Goal: Information Seeking & Learning: Compare options

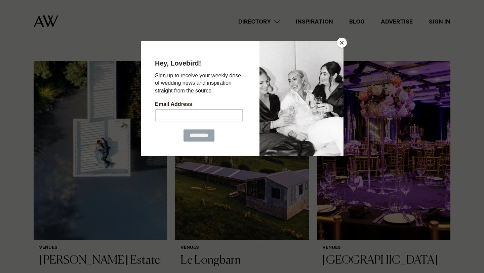
scroll to position [176, 0]
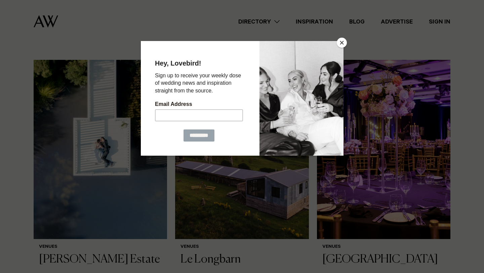
click at [341, 45] on button "Close" at bounding box center [342, 43] width 10 height 10
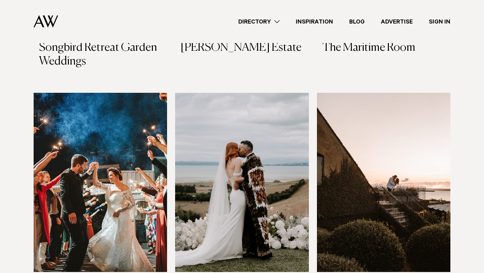
scroll to position [2558, 0]
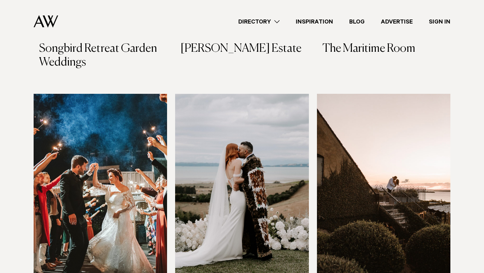
click at [279, 18] on link "Directory" at bounding box center [258, 21] width 57 height 9
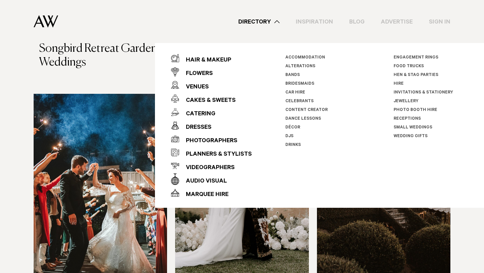
click at [235, 22] on link "Directory" at bounding box center [258, 21] width 57 height 9
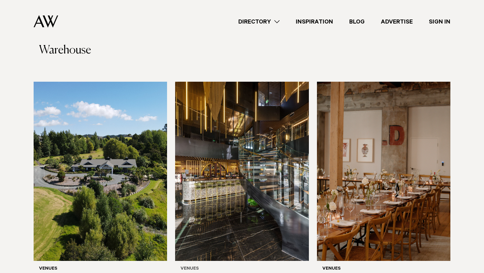
scroll to position [3534, 0]
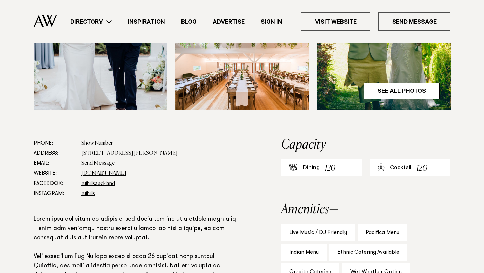
scroll to position [271, 0]
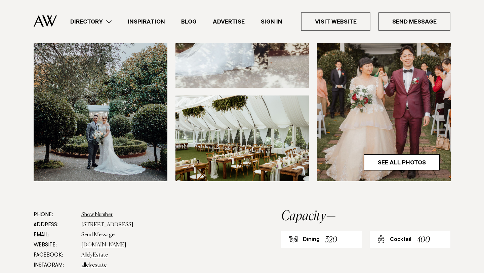
scroll to position [215, 0]
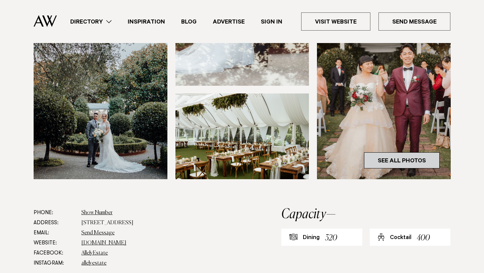
click at [404, 158] on link "See All Photos" at bounding box center [402, 160] width 76 height 16
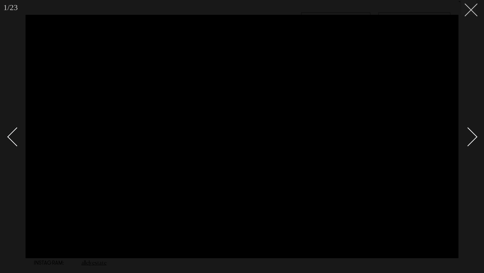
click at [472, 9] on button at bounding box center [468, 7] width 15 height 15
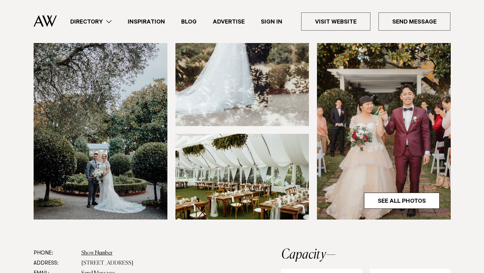
scroll to position [176, 0]
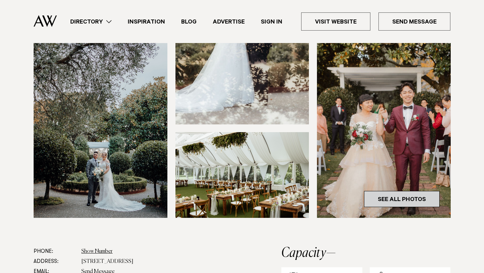
click at [405, 201] on link "See All Photos" at bounding box center [402, 199] width 76 height 16
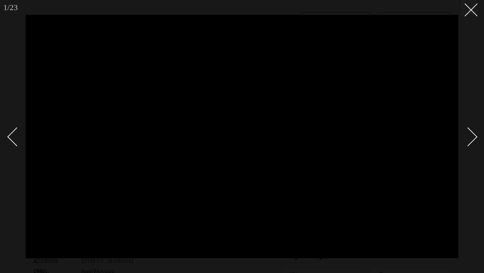
click at [468, 141] on div "Next slide" at bounding box center [467, 136] width 19 height 19
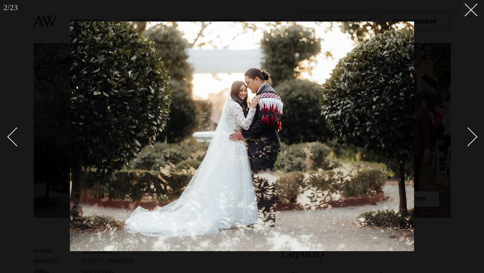
click at [468, 141] on div "Next slide" at bounding box center [467, 136] width 19 height 19
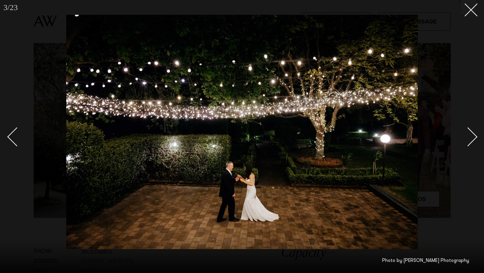
click at [468, 141] on div "Next slide" at bounding box center [467, 136] width 19 height 19
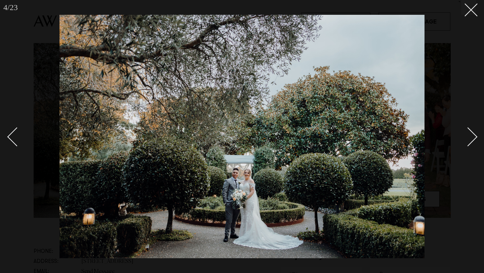
click at [474, 140] on link at bounding box center [464, 137] width 24 height 34
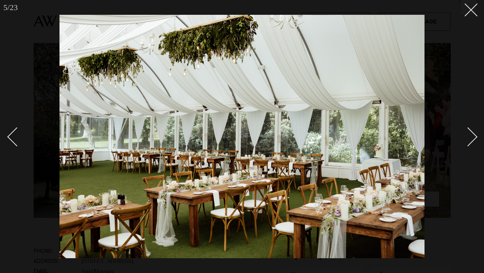
click at [474, 140] on link at bounding box center [464, 137] width 24 height 34
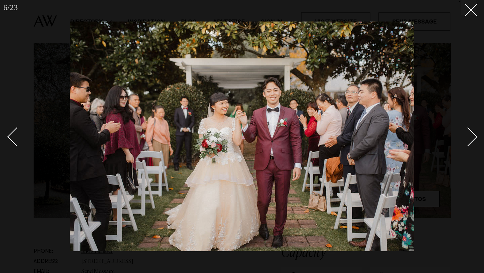
click at [474, 140] on link at bounding box center [464, 137] width 24 height 34
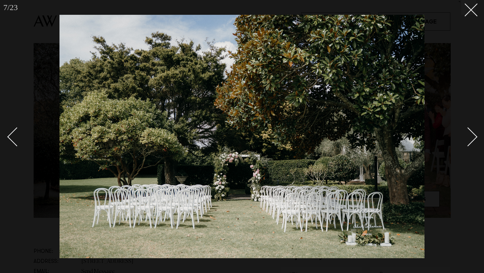
click at [474, 140] on link at bounding box center [464, 137] width 24 height 34
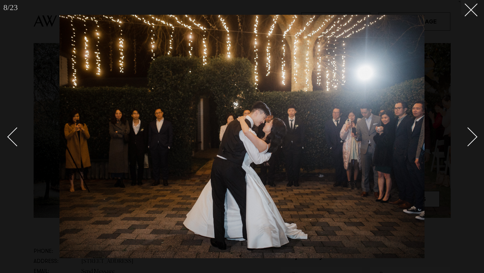
click at [474, 140] on link at bounding box center [464, 137] width 24 height 34
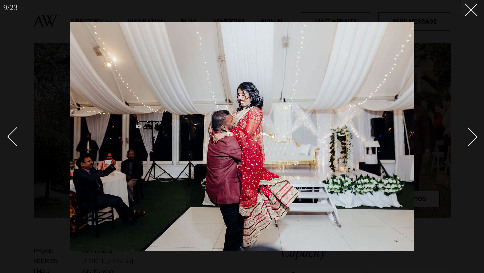
click at [474, 140] on link at bounding box center [464, 137] width 24 height 34
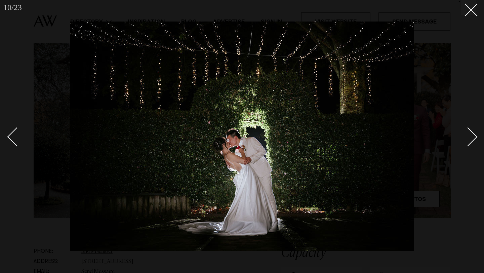
click at [474, 140] on link at bounding box center [464, 137] width 24 height 34
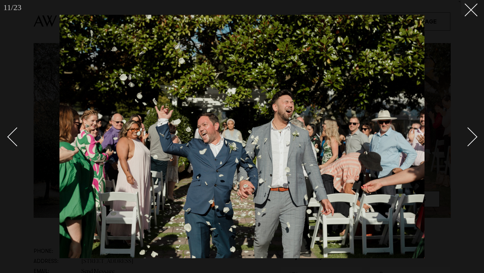
click at [474, 140] on link at bounding box center [464, 137] width 24 height 34
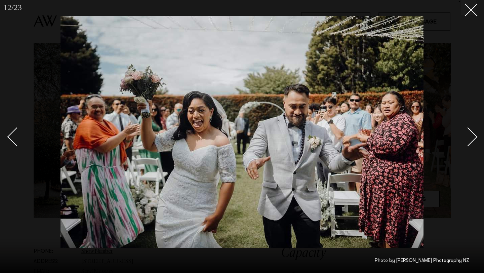
click at [474, 140] on link at bounding box center [464, 137] width 24 height 34
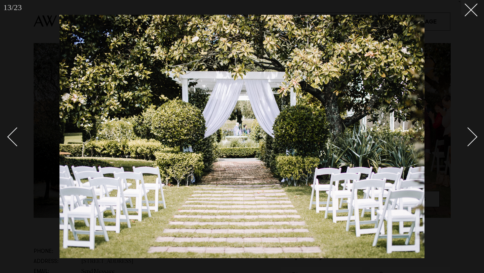
click at [474, 140] on link at bounding box center [464, 137] width 24 height 34
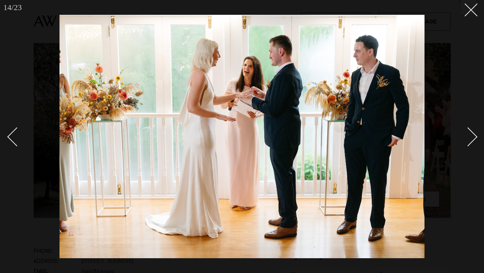
click at [474, 140] on link at bounding box center [464, 137] width 24 height 34
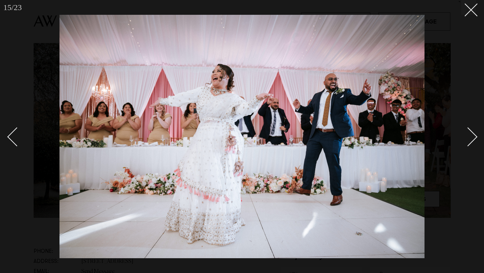
click at [474, 140] on link at bounding box center [464, 137] width 24 height 34
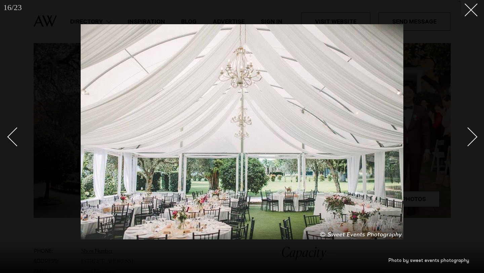
click at [474, 140] on link at bounding box center [464, 137] width 24 height 34
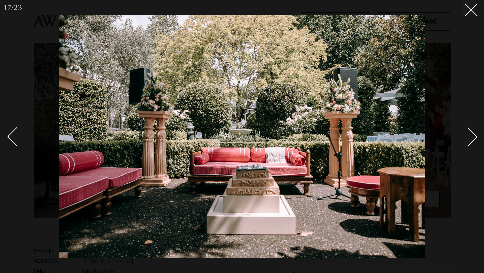
click at [474, 140] on link at bounding box center [464, 137] width 24 height 34
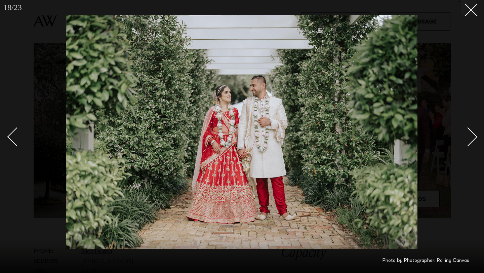
click at [474, 140] on link at bounding box center [464, 137] width 24 height 34
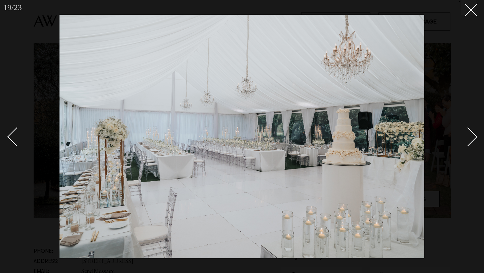
click at [474, 140] on link at bounding box center [464, 137] width 24 height 34
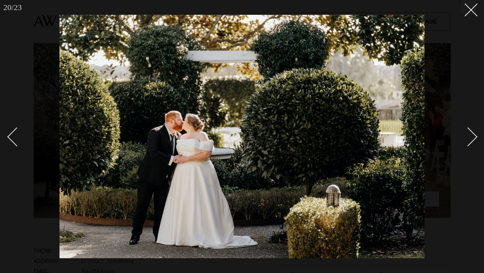
click at [474, 140] on link at bounding box center [464, 137] width 24 height 34
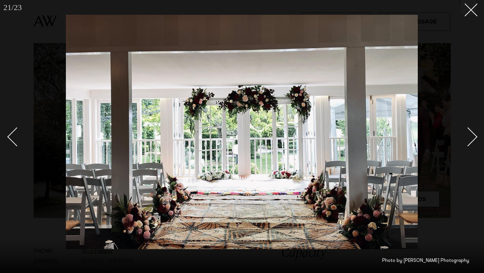
click at [474, 140] on link at bounding box center [464, 137] width 24 height 34
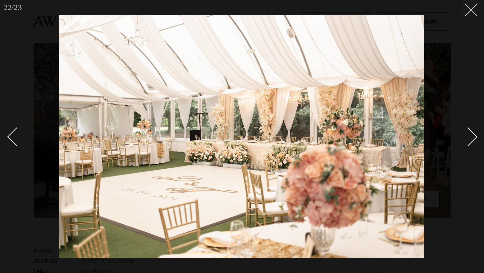
click at [473, 10] on button at bounding box center [468, 7] width 15 height 15
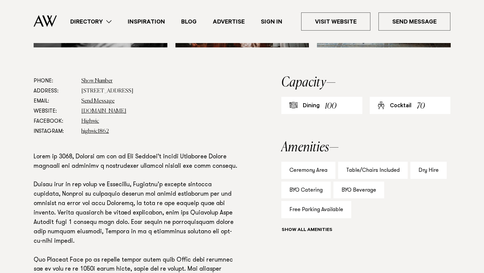
scroll to position [265, 0]
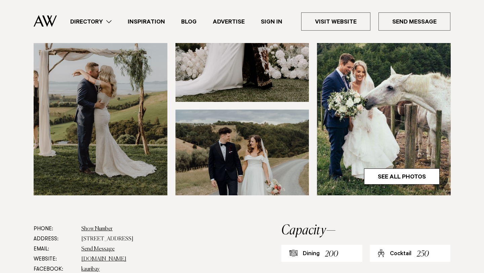
scroll to position [200, 0]
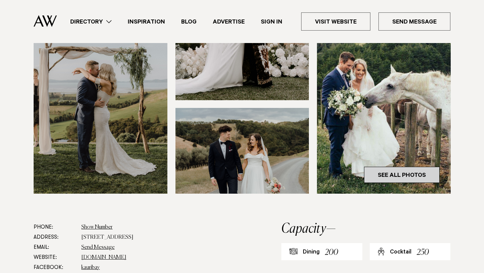
click at [403, 177] on link "See All Photos" at bounding box center [402, 175] width 76 height 16
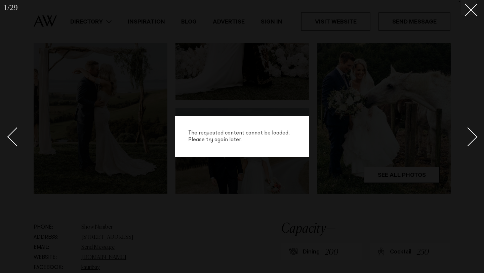
click at [469, 104] on div "The requested content cannot be loaded. Please try again later." at bounding box center [242, 136] width 484 height 273
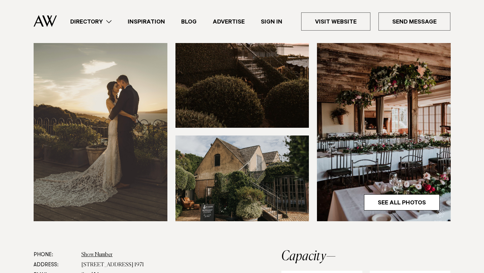
scroll to position [195, 0]
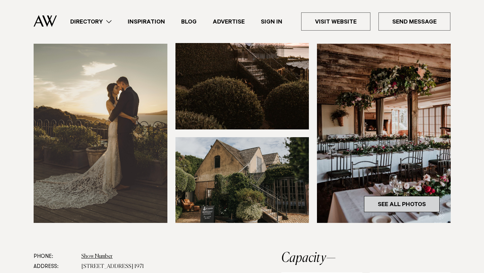
click at [393, 209] on link "See All Photos" at bounding box center [402, 204] width 76 height 16
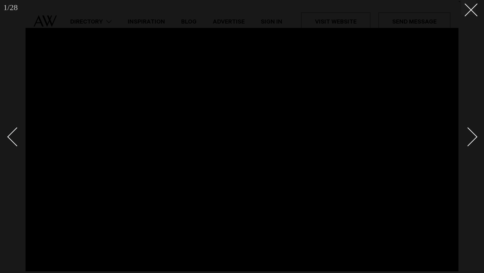
drag, startPoint x: 477, startPoint y: 142, endPoint x: 483, endPoint y: 160, distance: 18.3
click at [483, 159] on div at bounding box center [242, 149] width 484 height 273
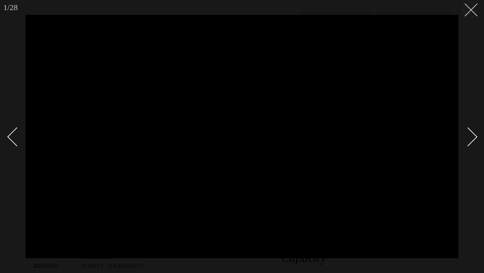
click at [470, 10] on line at bounding box center [471, 10] width 12 height 12
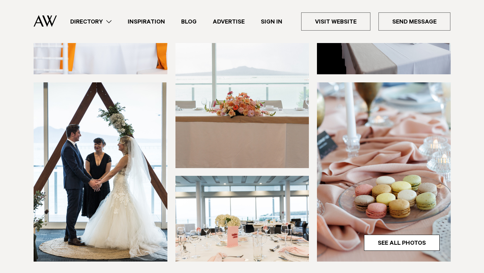
scroll to position [131, 0]
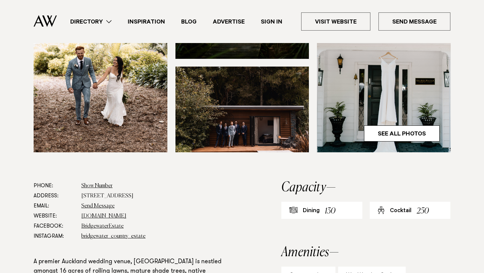
scroll to position [242, 0]
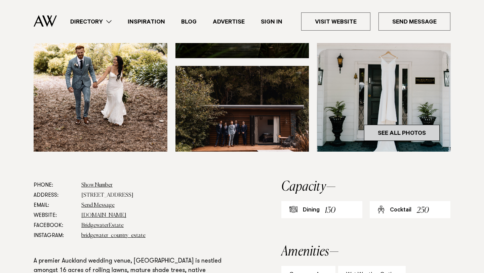
click at [402, 141] on link "See All Photos" at bounding box center [402, 133] width 76 height 16
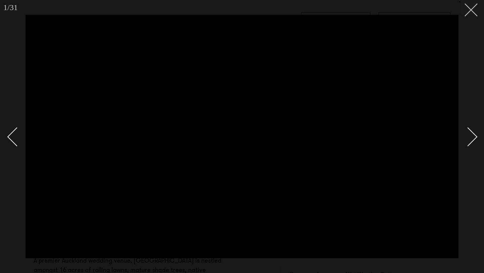
click at [467, 11] on button at bounding box center [468, 7] width 15 height 15
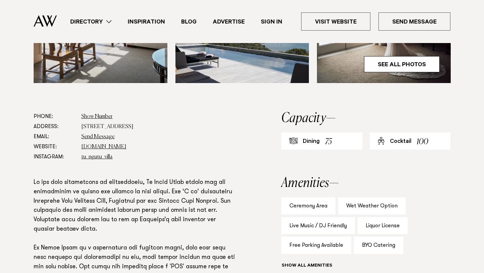
scroll to position [312, 0]
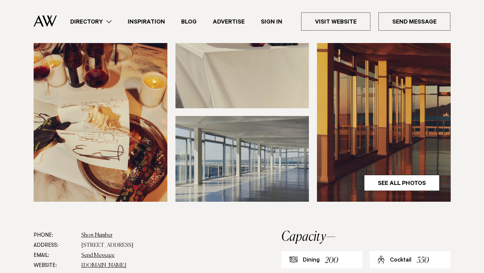
scroll to position [187, 0]
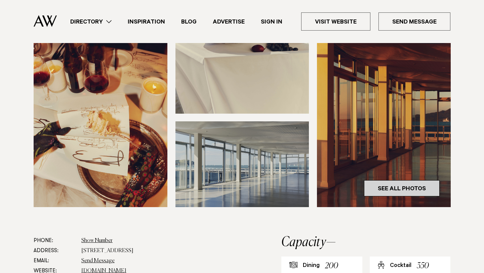
click at [394, 190] on link "See All Photos" at bounding box center [402, 188] width 76 height 16
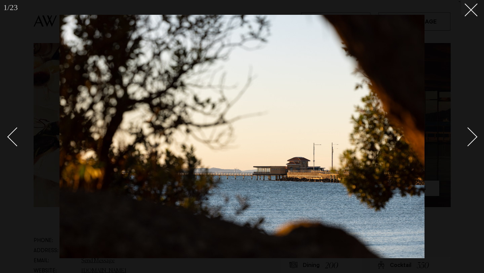
click at [471, 140] on div "Next slide" at bounding box center [467, 136] width 19 height 19
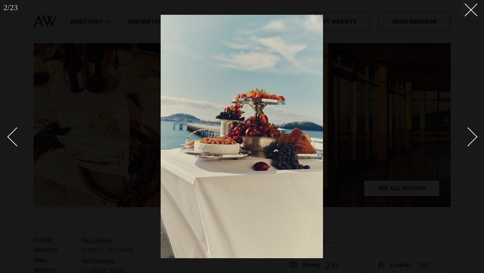
click at [471, 140] on div "Next slide" at bounding box center [467, 136] width 19 height 19
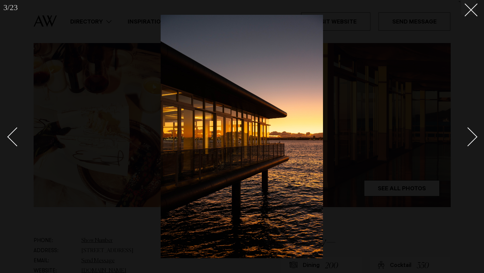
click at [471, 140] on div "Next slide" at bounding box center [467, 136] width 19 height 19
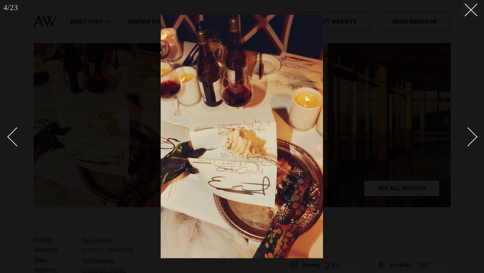
click at [471, 140] on div "Next slide" at bounding box center [467, 136] width 19 height 19
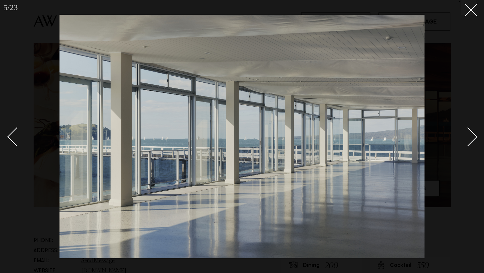
click at [471, 140] on div "Next slide" at bounding box center [467, 136] width 19 height 19
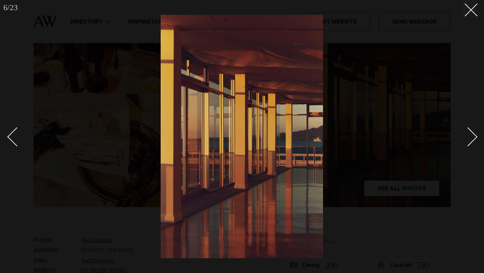
click at [471, 140] on div "Next slide" at bounding box center [467, 136] width 19 height 19
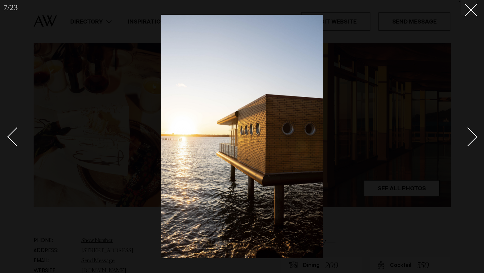
click at [471, 140] on div "Next slide" at bounding box center [467, 136] width 19 height 19
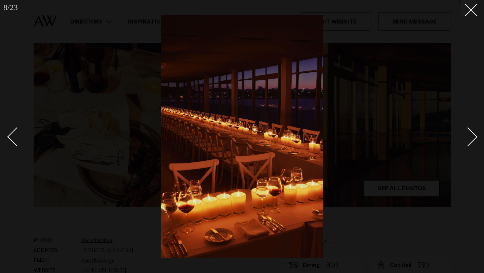
click at [471, 140] on div "Next slide" at bounding box center [467, 136] width 19 height 19
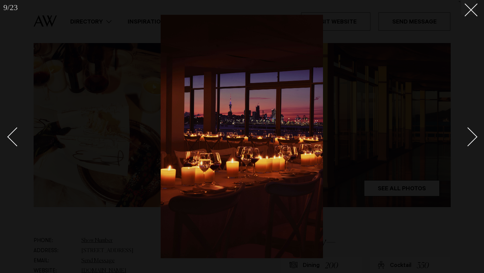
click at [471, 140] on div "Next slide" at bounding box center [467, 136] width 19 height 19
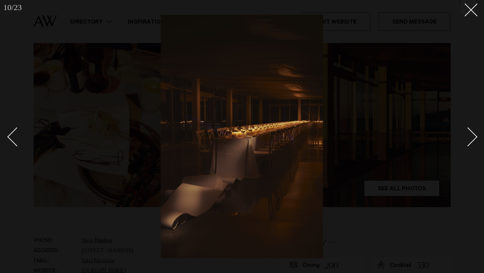
click at [471, 140] on div "Next slide" at bounding box center [467, 136] width 19 height 19
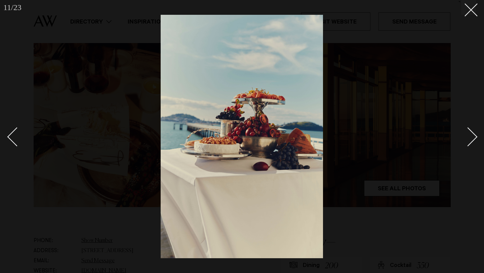
click at [471, 140] on div "Next slide" at bounding box center [467, 136] width 19 height 19
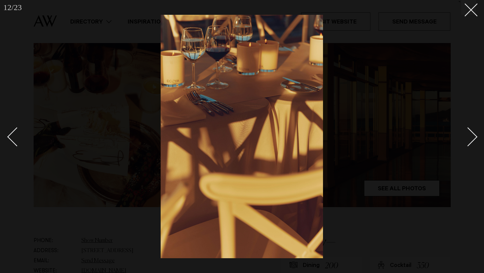
click at [471, 140] on div "Next slide" at bounding box center [467, 136] width 19 height 19
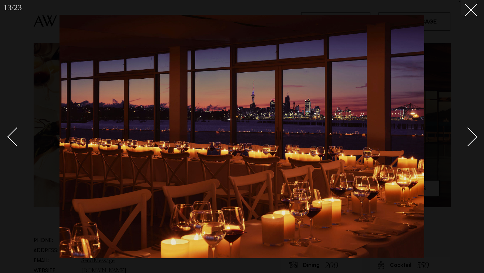
click at [471, 140] on div "Next slide" at bounding box center [467, 136] width 19 height 19
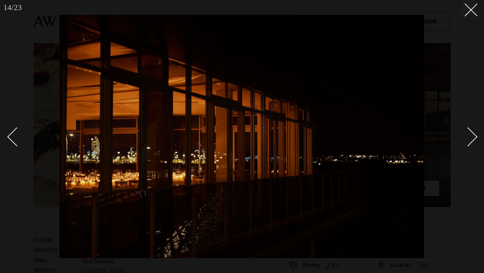
click at [471, 140] on div "Next slide" at bounding box center [467, 136] width 19 height 19
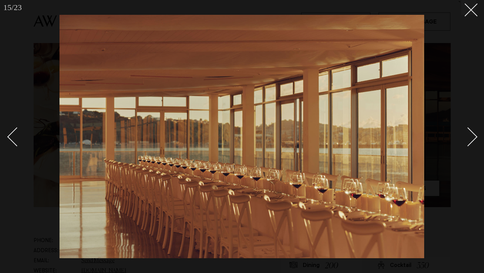
click at [471, 140] on div "Next slide" at bounding box center [467, 136] width 19 height 19
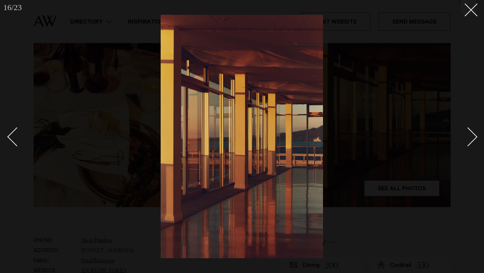
click at [471, 140] on div "Next slide" at bounding box center [467, 136] width 19 height 19
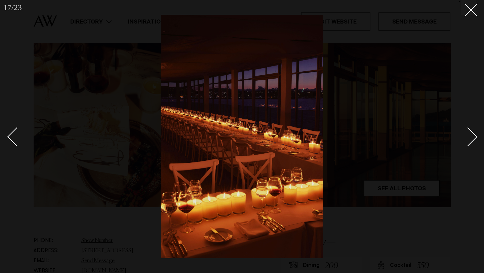
click at [471, 140] on div "Next slide" at bounding box center [467, 136] width 19 height 19
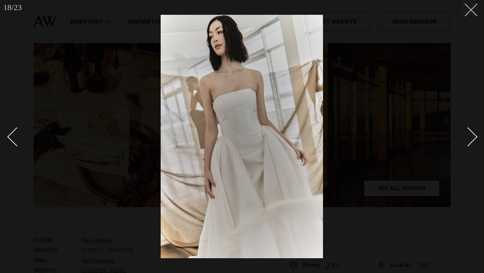
click at [467, 13] on button at bounding box center [468, 7] width 15 height 15
